Goal: Information Seeking & Learning: Learn about a topic

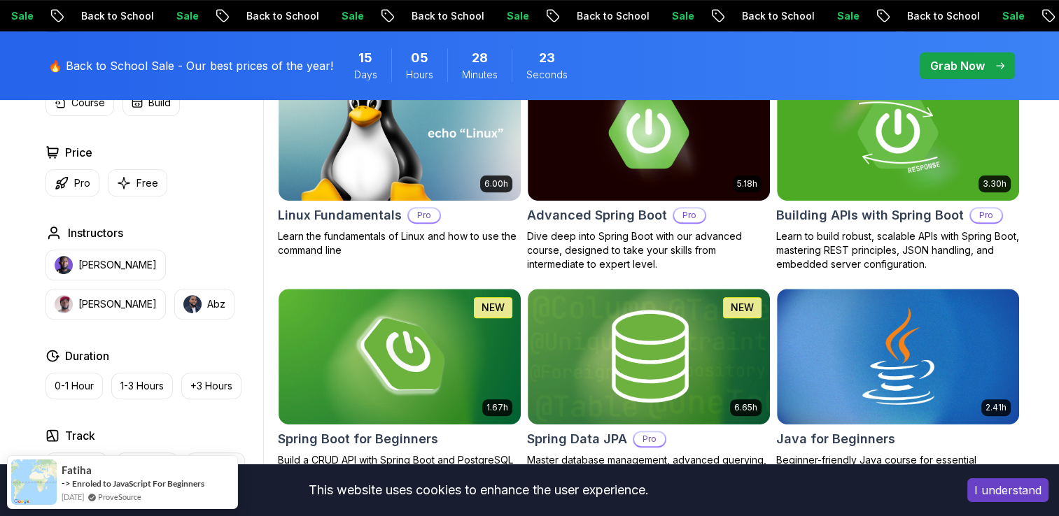
scroll to position [519, 0]
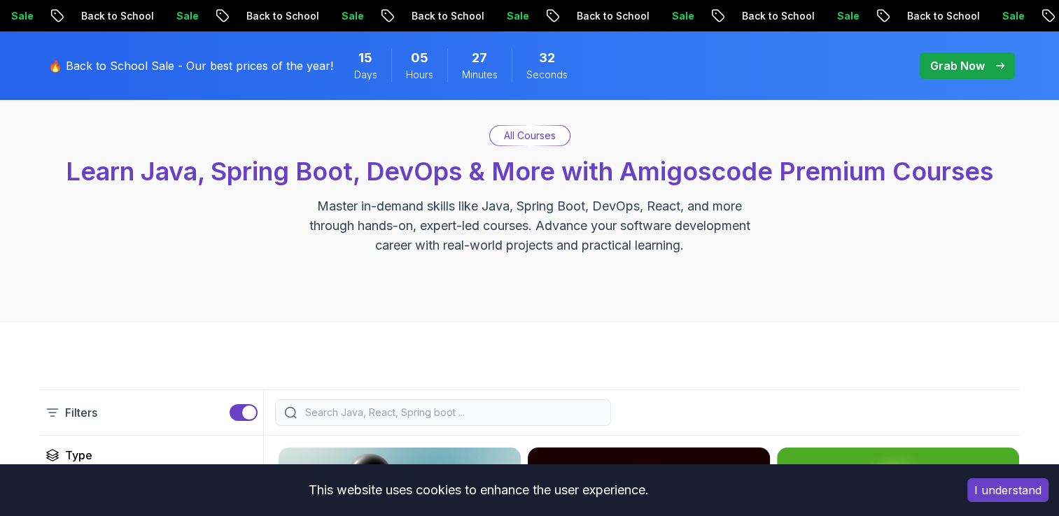
scroll to position [0, 0]
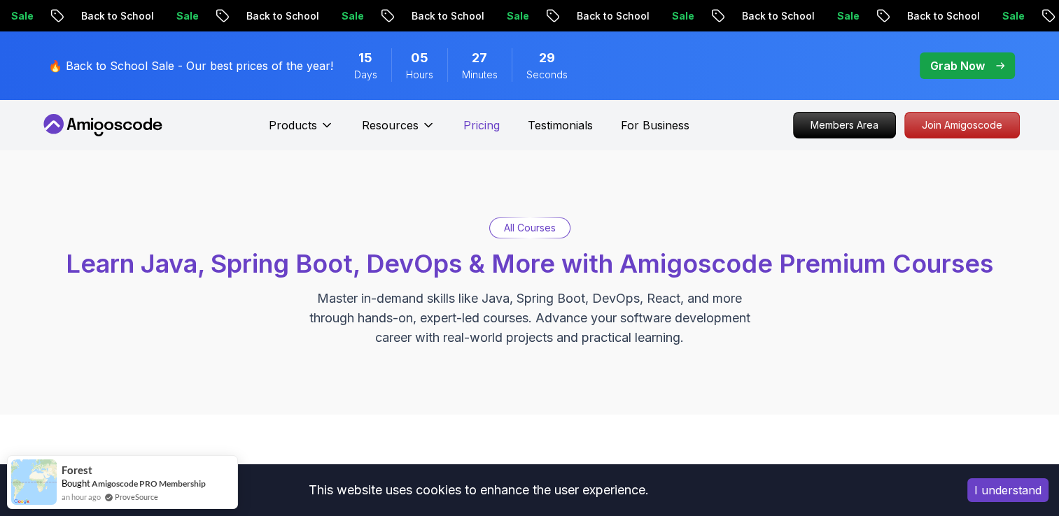
click at [486, 124] on p "Pricing" at bounding box center [481, 125] width 36 height 17
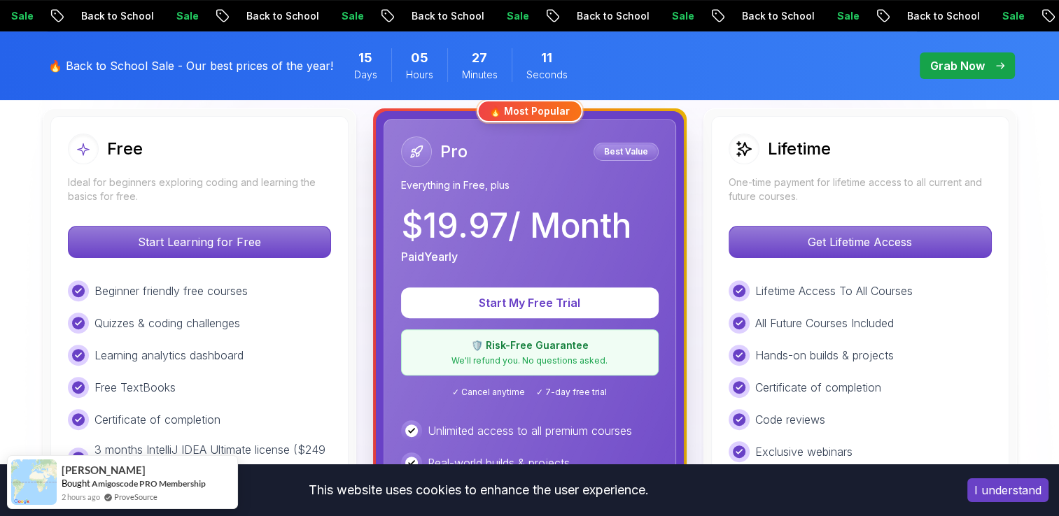
scroll to position [381, 0]
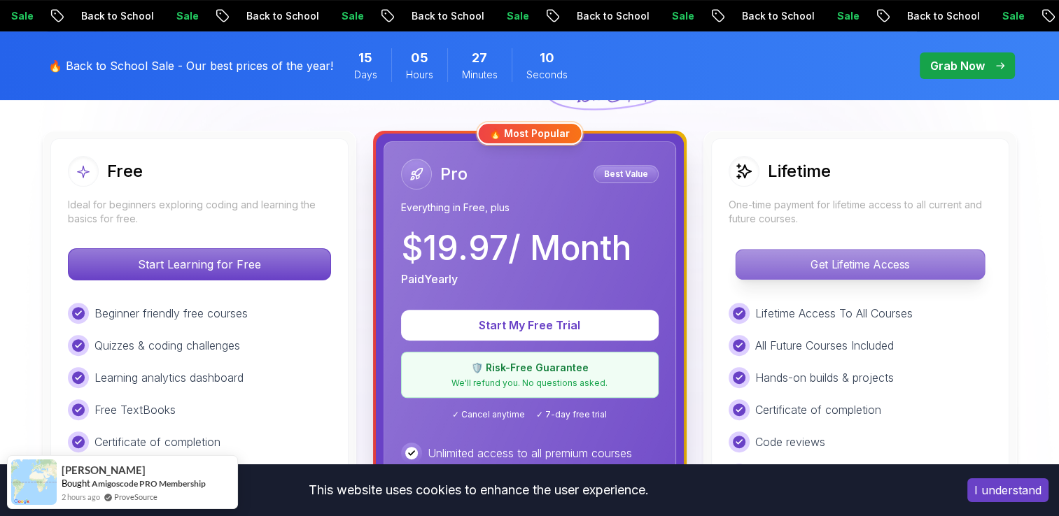
click at [821, 256] on p "Get Lifetime Access" at bounding box center [859, 264] width 248 height 29
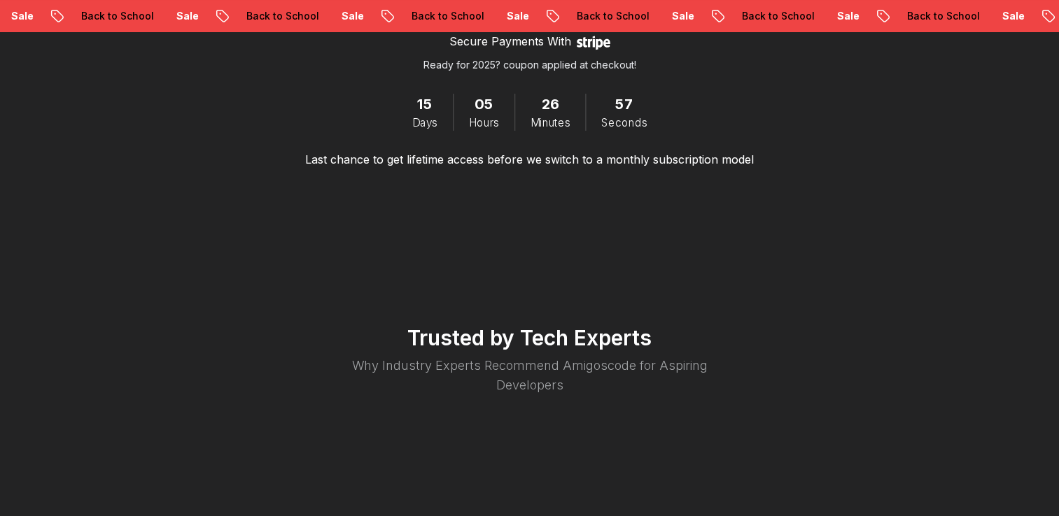
scroll to position [2477, 0]
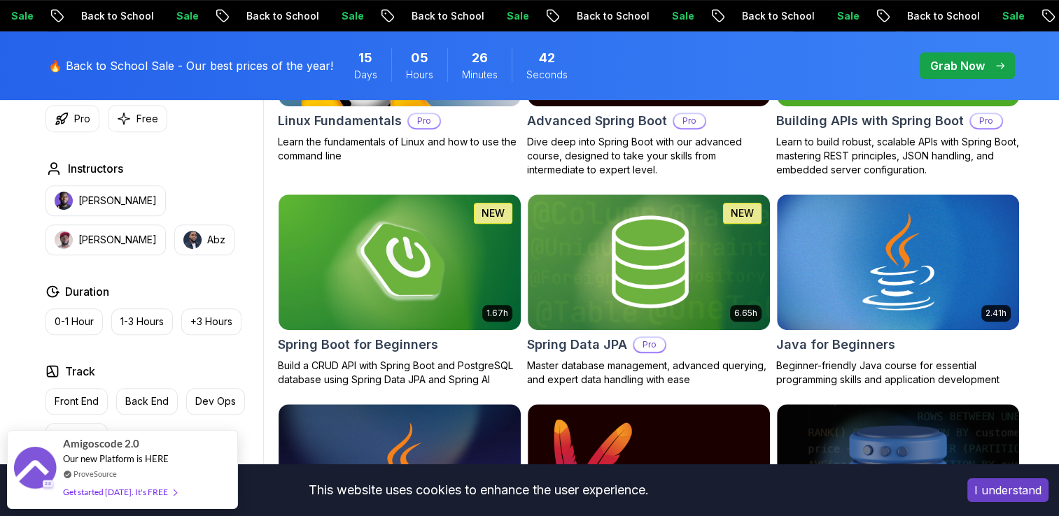
scroll to position [613, 0]
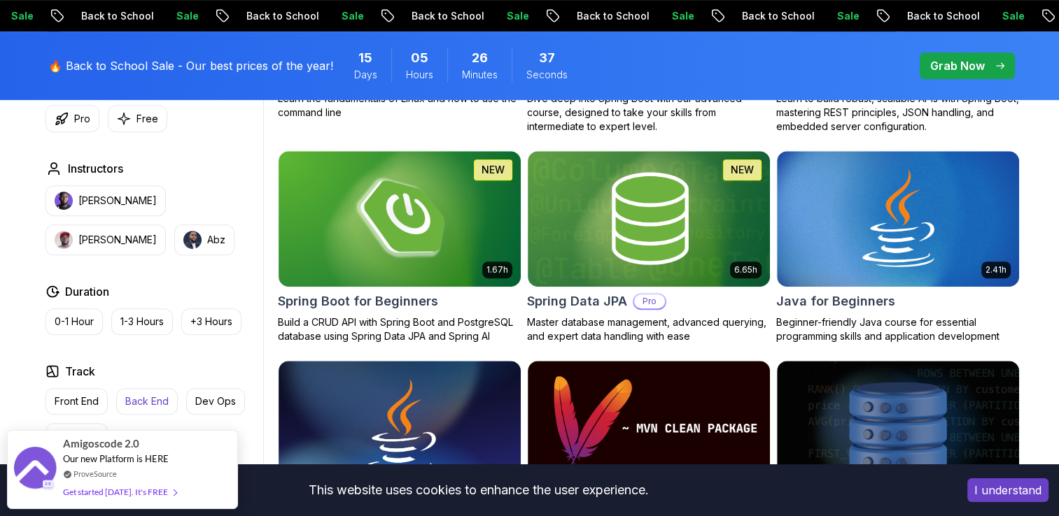
click at [141, 395] on p "Back End" at bounding box center [146, 402] width 43 height 14
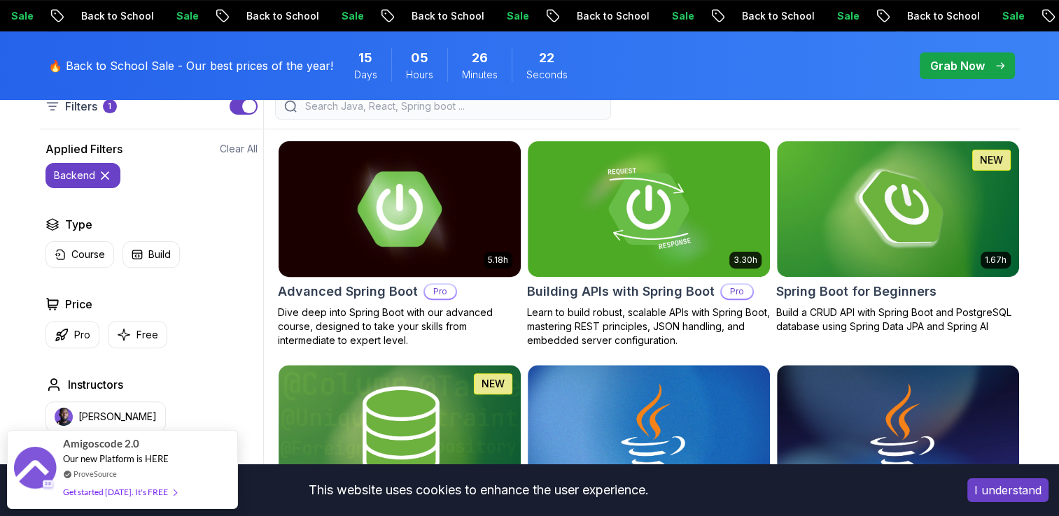
scroll to position [397, 0]
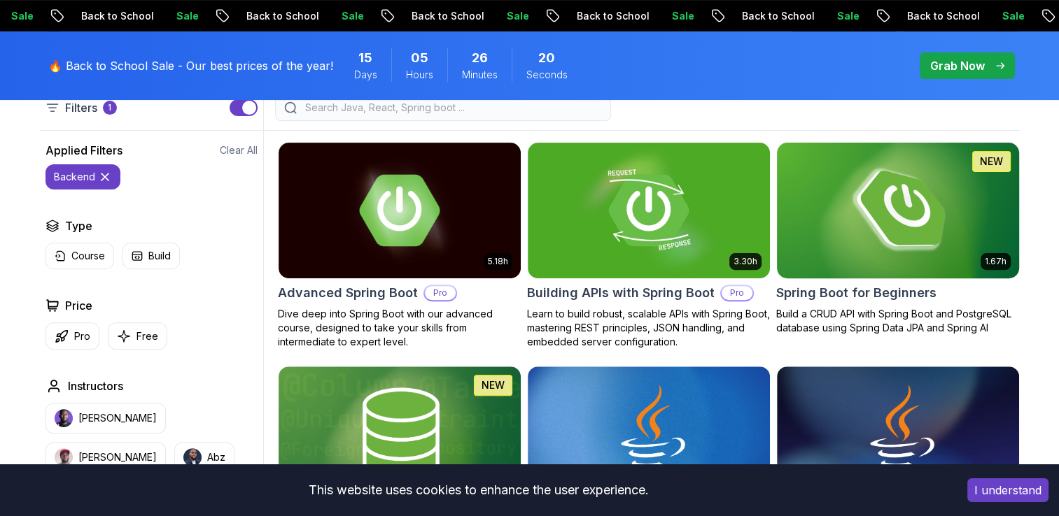
click at [872, 281] on div "1.67h NEW Spring Boot for Beginners Build a CRUD API with Spring Boot and Postg…" at bounding box center [897, 238] width 243 height 193
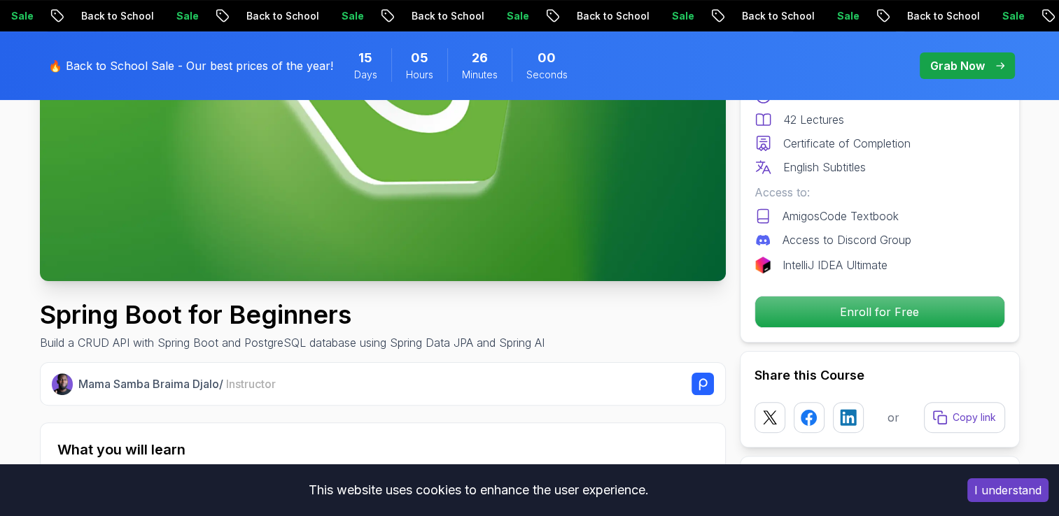
scroll to position [298, 0]
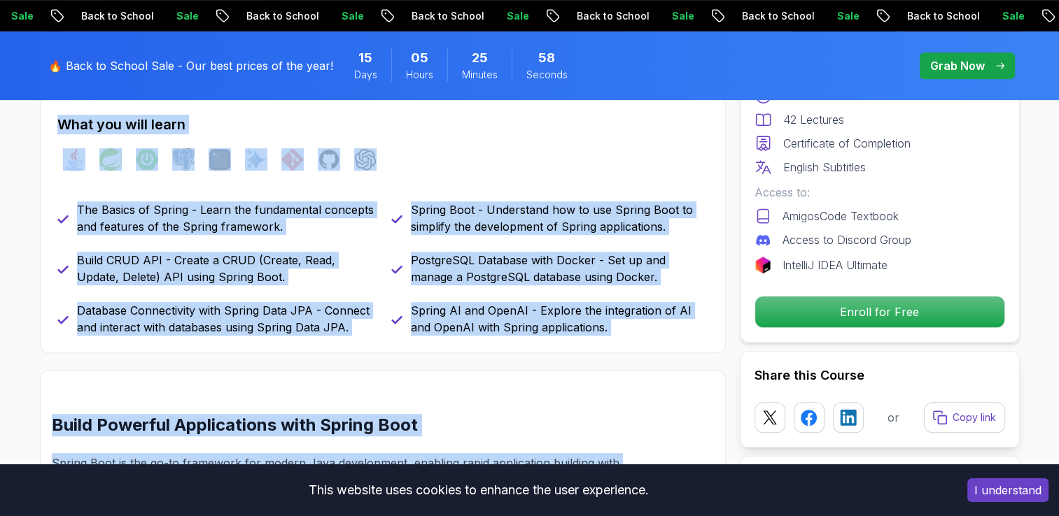
drag, startPoint x: 409, startPoint y: 204, endPoint x: 667, endPoint y: -52, distance: 362.6
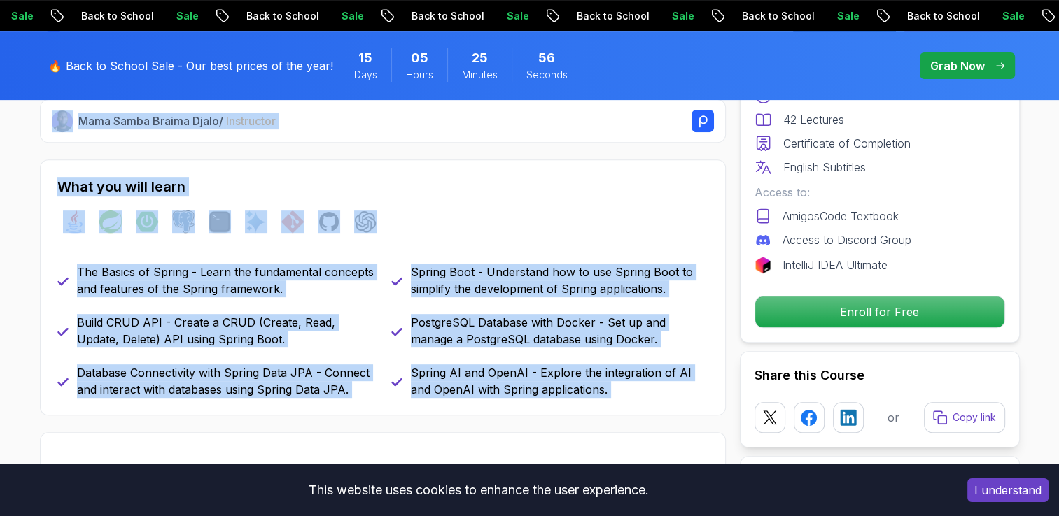
click at [446, 170] on div "What you will learn java spring spring-boot postgres terminal ai git github cha…" at bounding box center [383, 288] width 686 height 256
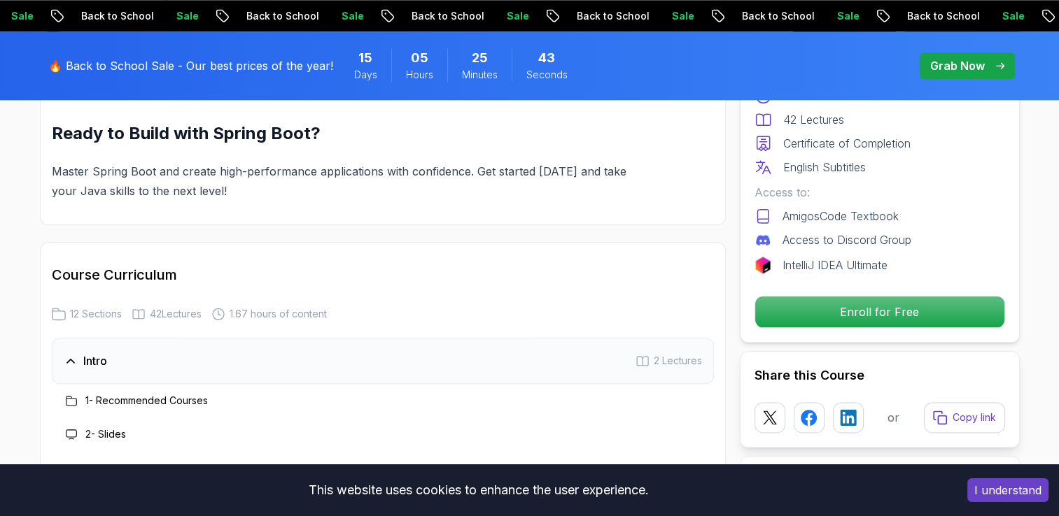
scroll to position [1610, 0]
click at [111, 395] on h3 "1 - Recommended Courses" at bounding box center [146, 402] width 122 height 14
click at [66, 396] on icon at bounding box center [71, 401] width 11 height 11
click at [71, 397] on icon at bounding box center [71, 401] width 10 height 9
